Goal: Task Accomplishment & Management: Manage account settings

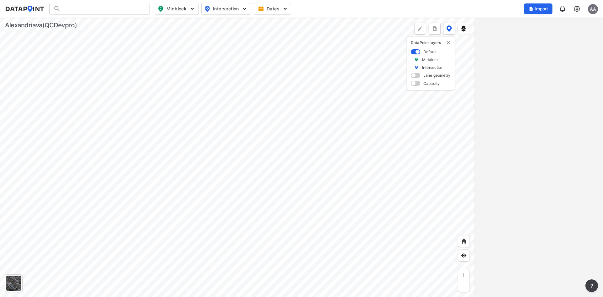
click at [399, 6] on div "Midblock Intersection Dates Import AA" at bounding box center [301, 9] width 593 height 12
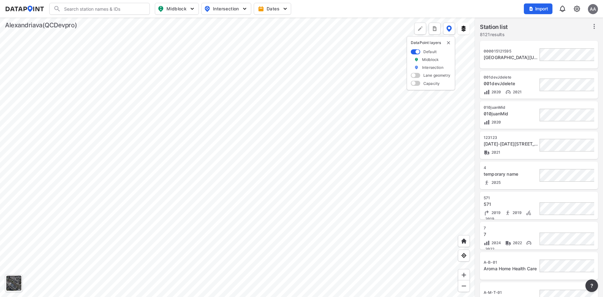
click at [576, 8] on img at bounding box center [577, 9] width 8 height 8
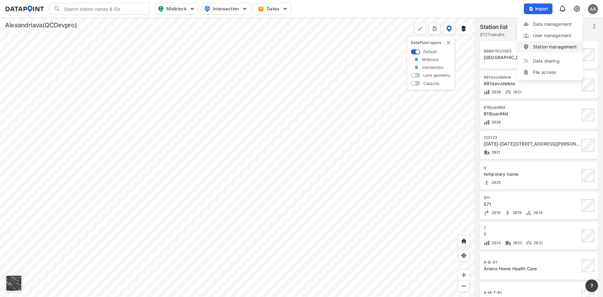
click at [556, 47] on link "Station management" at bounding box center [550, 47] width 54 height 6
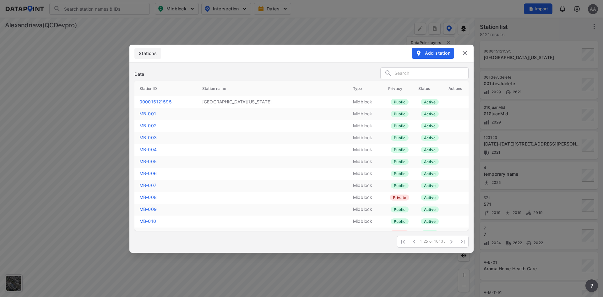
click at [145, 115] on link "MB-001" at bounding box center [147, 113] width 17 height 5
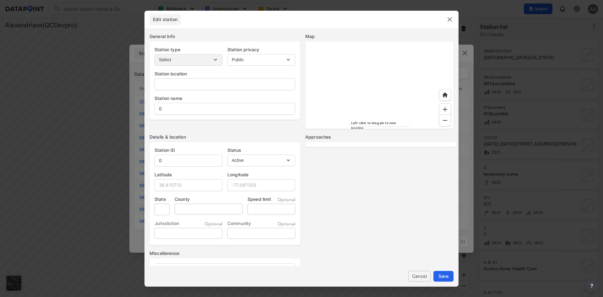
type input "[STREET_ADDRESS][US_STATE]"
type input "MB-001"
type input "38.819506"
type input "-77.109098"
type input "Virginia"
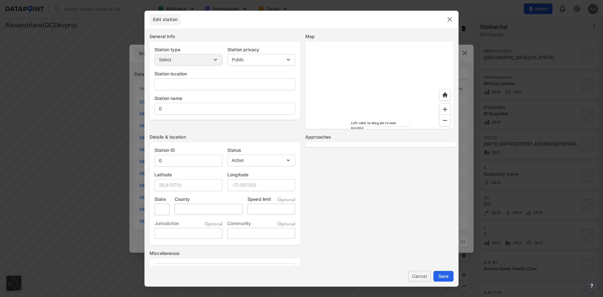
type input "City of [GEOGRAPHIC_DATA]"
select select "EB"
select select "WB"
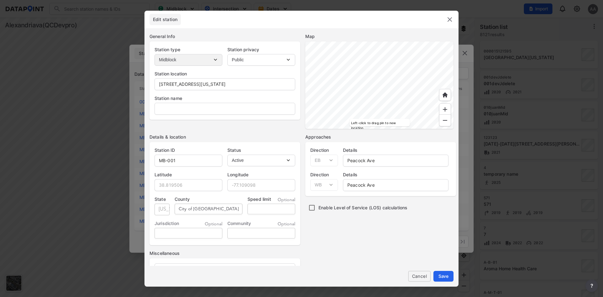
click at [296, 22] on header "Edit station" at bounding box center [301, 20] width 314 height 18
click at [264, 207] on input "tel" at bounding box center [272, 209] width 48 height 11
type input "30"
click at [440, 277] on span "Save" at bounding box center [443, 276] width 10 height 7
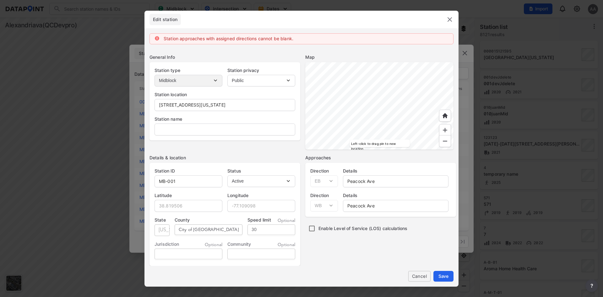
click at [421, 275] on span "Cancel" at bounding box center [419, 276] width 12 height 7
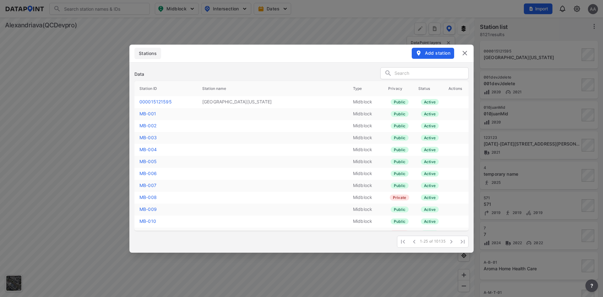
click at [150, 113] on link "MB-001" at bounding box center [147, 113] width 17 height 5
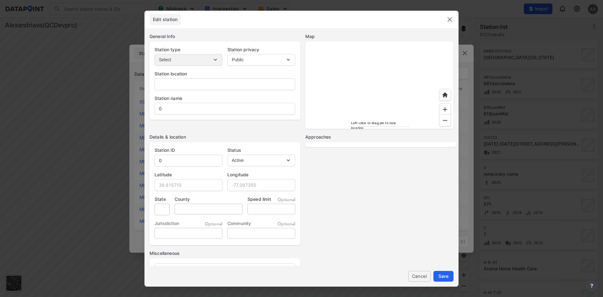
type input "[STREET_ADDRESS][US_STATE]"
type input "MB-001"
type input "38.819506"
type input "-77.109098"
type input "Virginia"
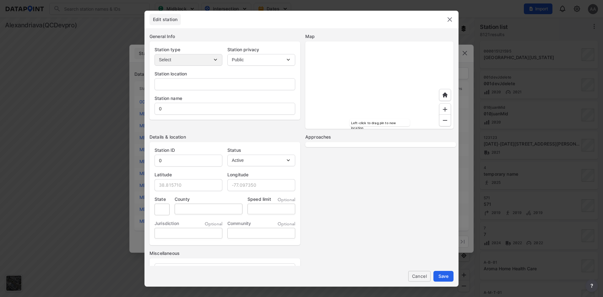
type input "City of [GEOGRAPHIC_DATA]"
select select "EB"
select select "WB"
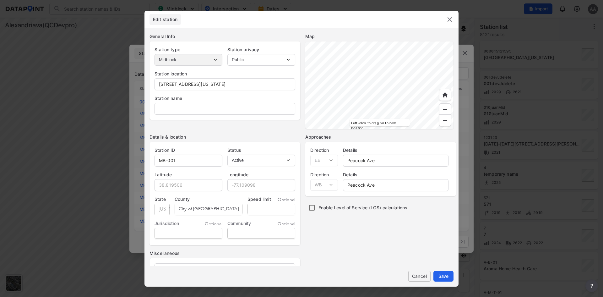
click at [267, 209] on input "tel" at bounding box center [272, 209] width 48 height 11
type input "30"
click at [445, 275] on span "Save" at bounding box center [443, 276] width 10 height 7
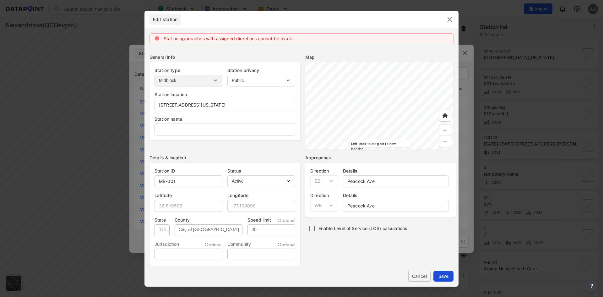
click at [449, 275] on button "Save" at bounding box center [443, 276] width 20 height 11
drag, startPoint x: 165, startPoint y: 39, endPoint x: 306, endPoint y: 42, distance: 141.7
click at [306, 42] on div "Station approaches with assigned directions cannot be blank." at bounding box center [302, 38] width 304 height 11
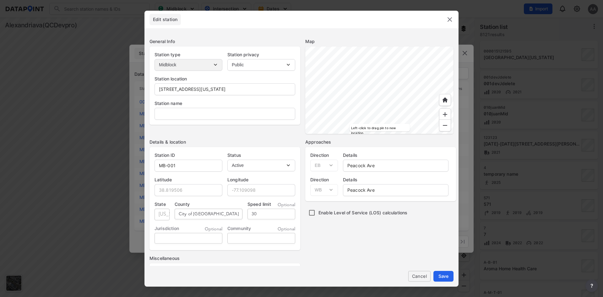
copy label "Station approaches with assigned directions cannot be blank."
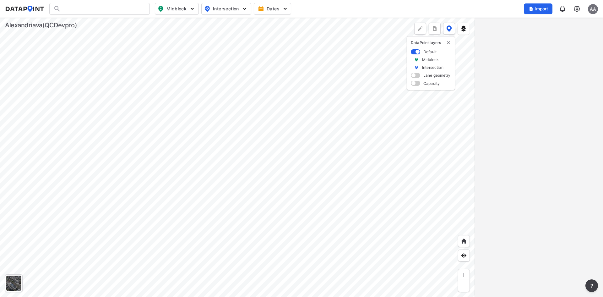
click at [129, 11] on div at bounding box center [99, 9] width 101 height 12
click at [121, 9] on div at bounding box center [99, 9] width 101 height 12
click at [78, 12] on input "Search" at bounding box center [103, 9] width 85 height 10
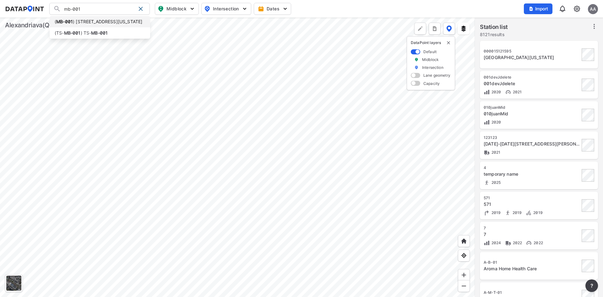
click at [77, 22] on li "( MB-001 ) [STREET_ADDRESS][US_STATE]" at bounding box center [100, 21] width 101 height 11
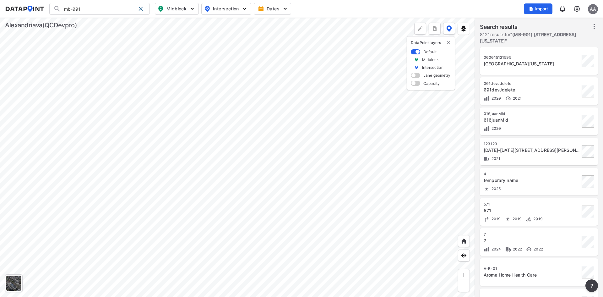
type input "(MB-001) [STREET_ADDRESS][US_STATE]"
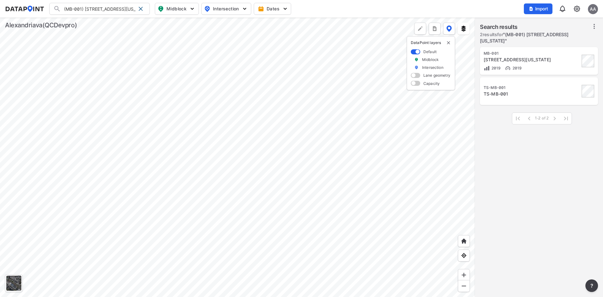
click at [541, 57] on div "[STREET_ADDRESS][US_STATE]" at bounding box center [532, 60] width 96 height 6
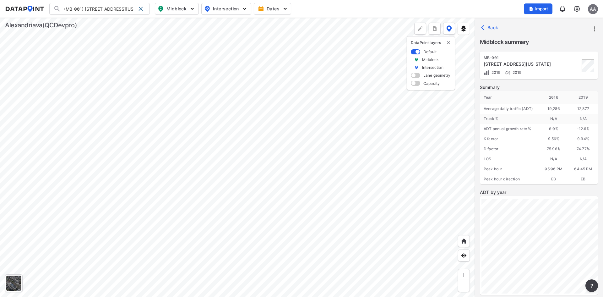
scroll to position [77, 0]
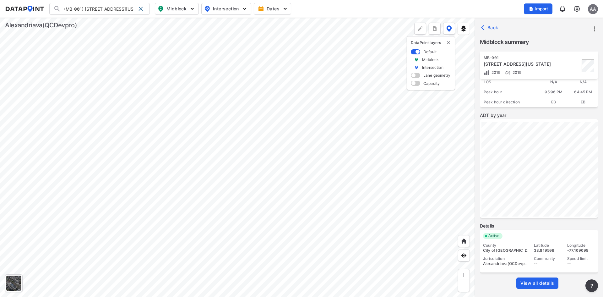
click at [549, 282] on span "View all details" at bounding box center [537, 283] width 34 height 6
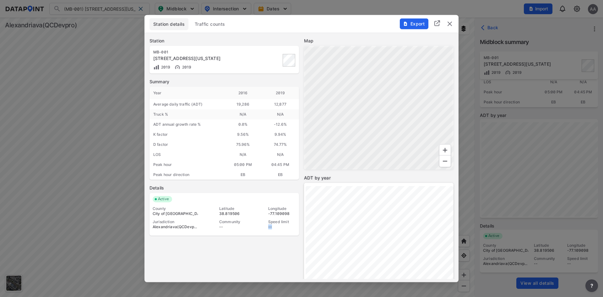
drag, startPoint x: 275, startPoint y: 228, endPoint x: 269, endPoint y: 228, distance: 6.6
click at [269, 228] on div "--" at bounding box center [282, 226] width 28 height 5
